Goal: Transaction & Acquisition: Book appointment/travel/reservation

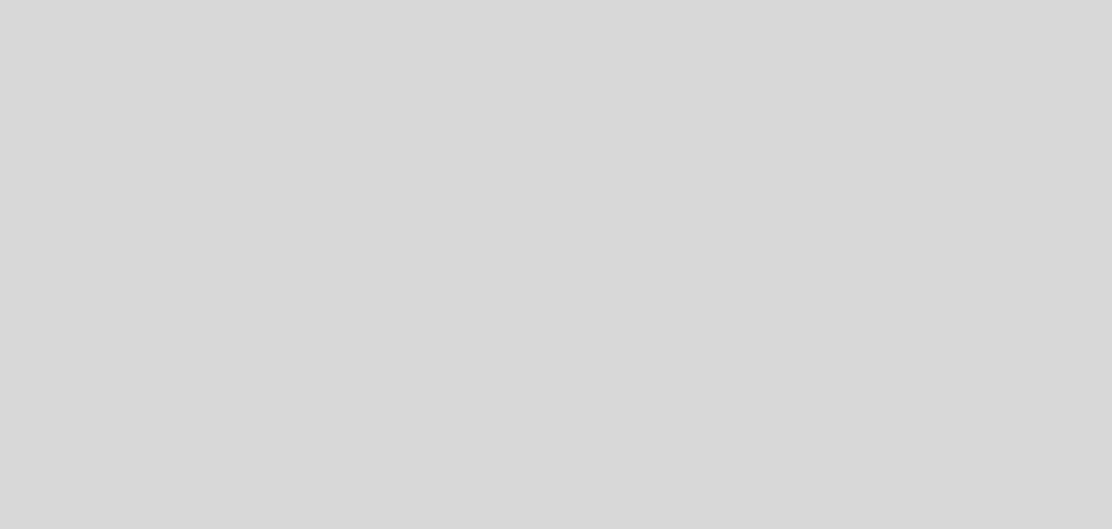
select select "es"
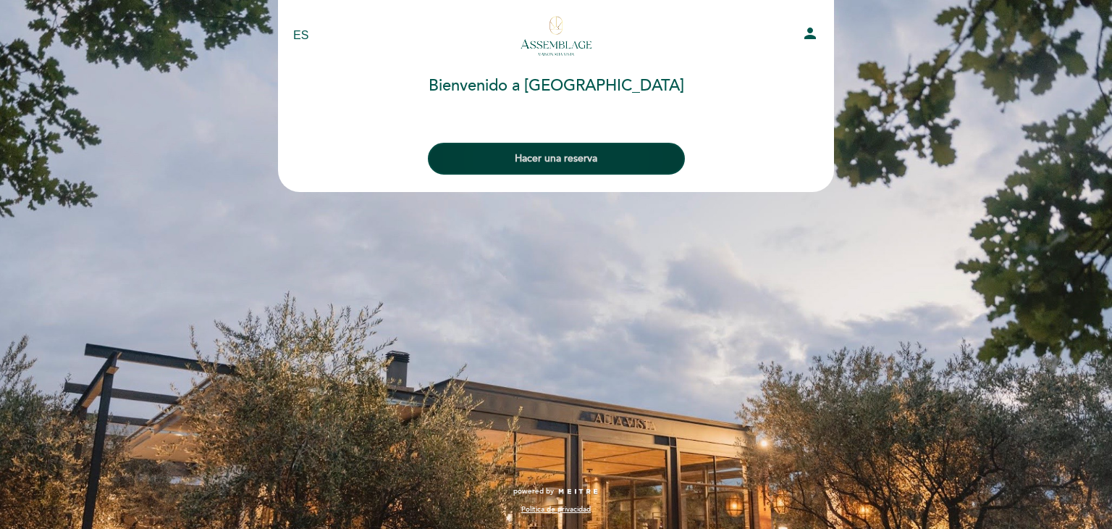
click at [594, 161] on button "Hacer una reserva" at bounding box center [556, 159] width 257 height 32
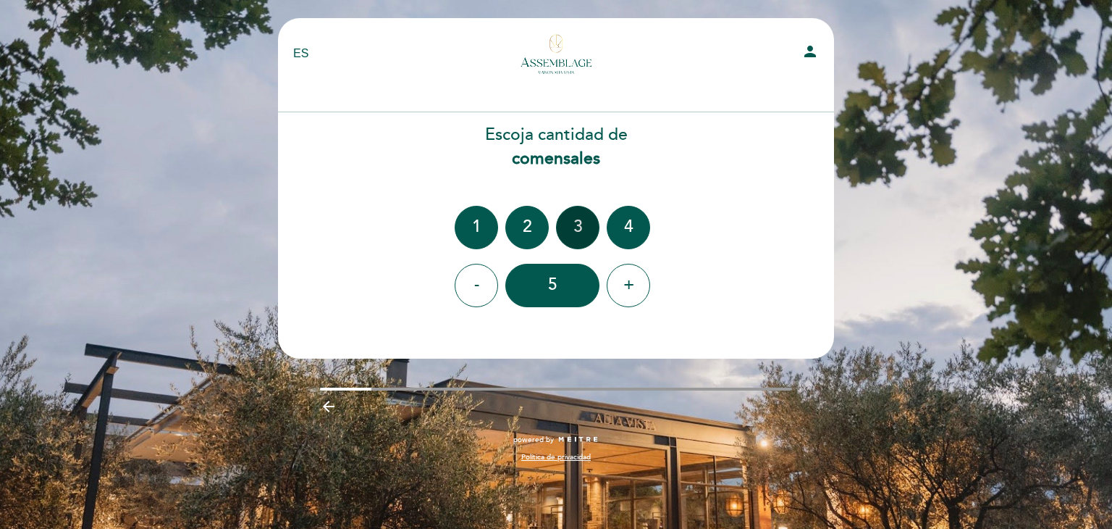
click at [584, 218] on div "3" at bounding box center [577, 227] width 43 height 43
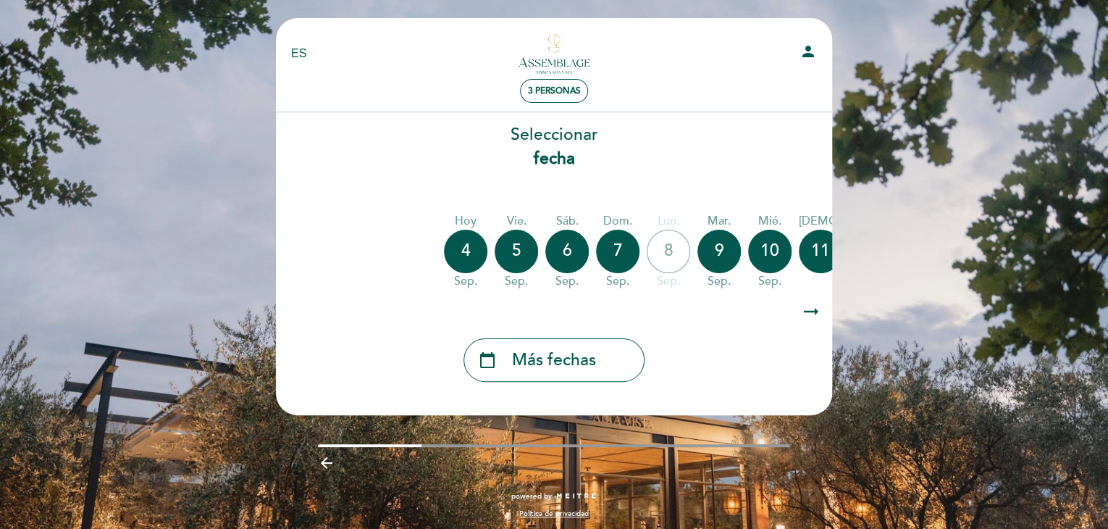
click at [794, 311] on div "arrow_right_alt arrow_right_alt" at bounding box center [553, 311] width 557 height 31
click at [809, 311] on icon "arrow_right_alt" at bounding box center [811, 311] width 22 height 31
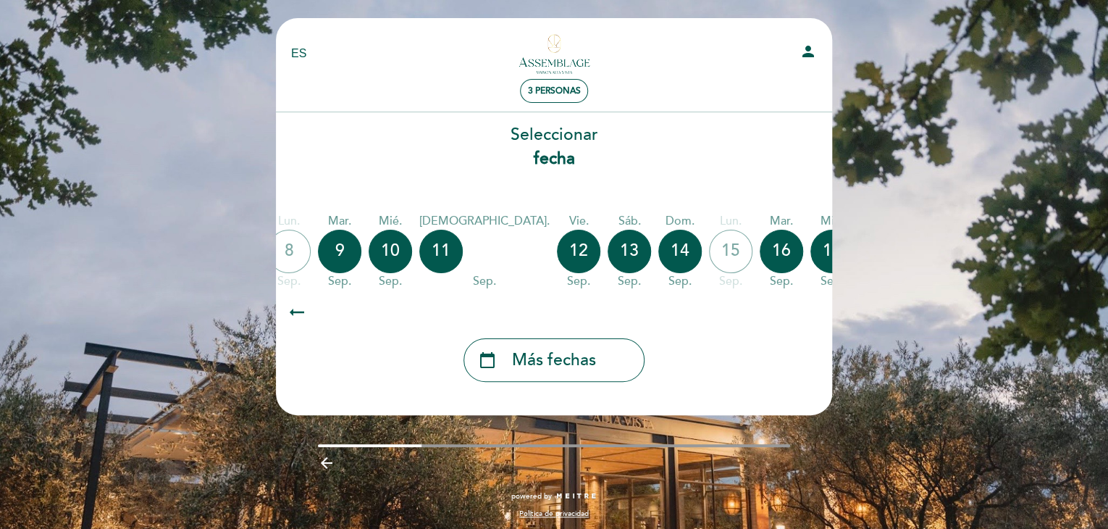
scroll to position [0, 422]
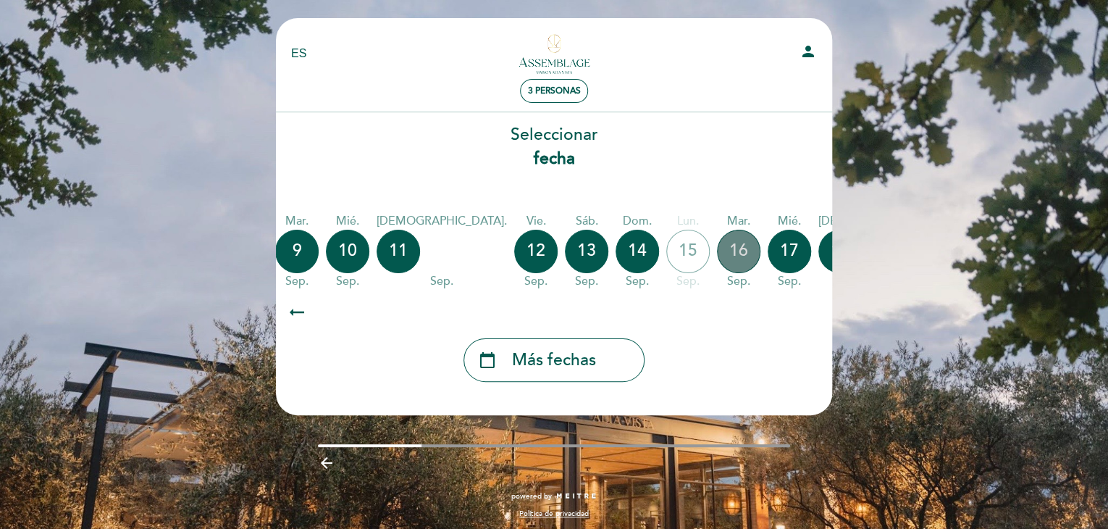
click at [717, 246] on div "16" at bounding box center [738, 251] width 43 height 43
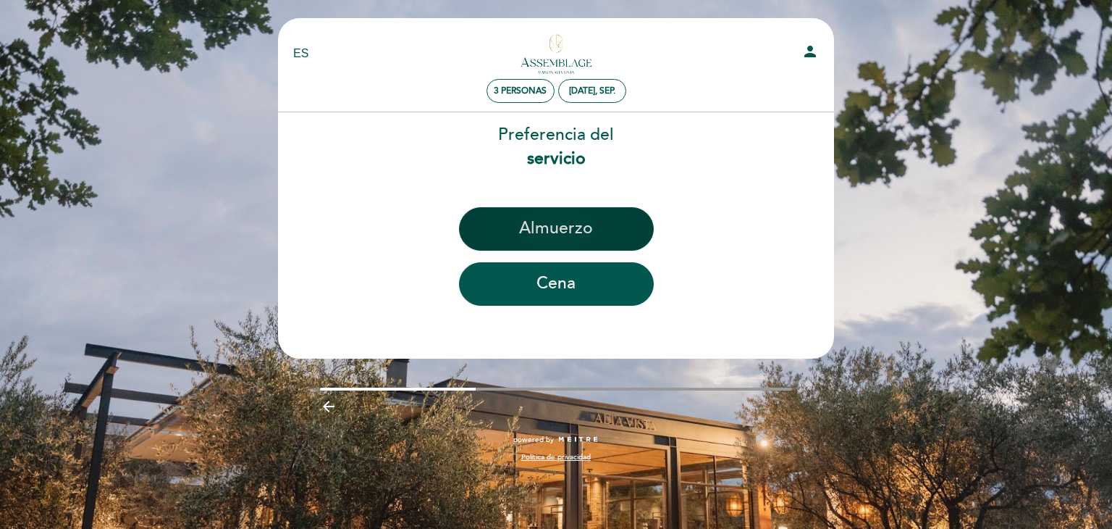
click at [585, 226] on button "Almuerzo" at bounding box center [556, 228] width 195 height 43
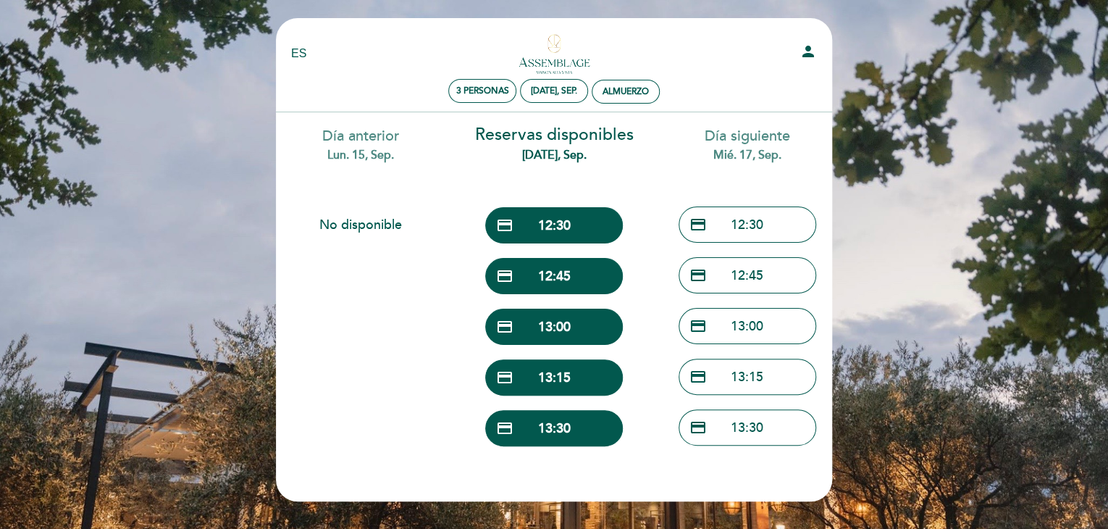
click at [560, 177] on div "Reservas disponibles [DATE], sep. credit_card 12:30 credit_card 12:45 credit_ca…" at bounding box center [554, 282] width 193 height 341
click at [625, 179] on div "Reservas disponibles [DATE], sep. credit_card 12:30 credit_card 12:45 credit_ca…" at bounding box center [554, 282] width 193 height 341
